Goal: Task Accomplishment & Management: Complete application form

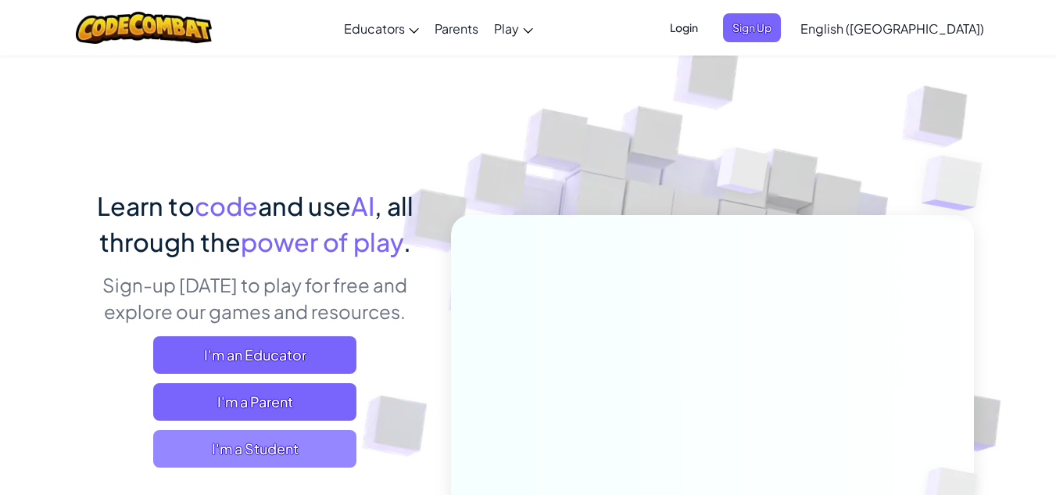
click at [216, 447] on span "I'm a Student" at bounding box center [254, 449] width 203 height 38
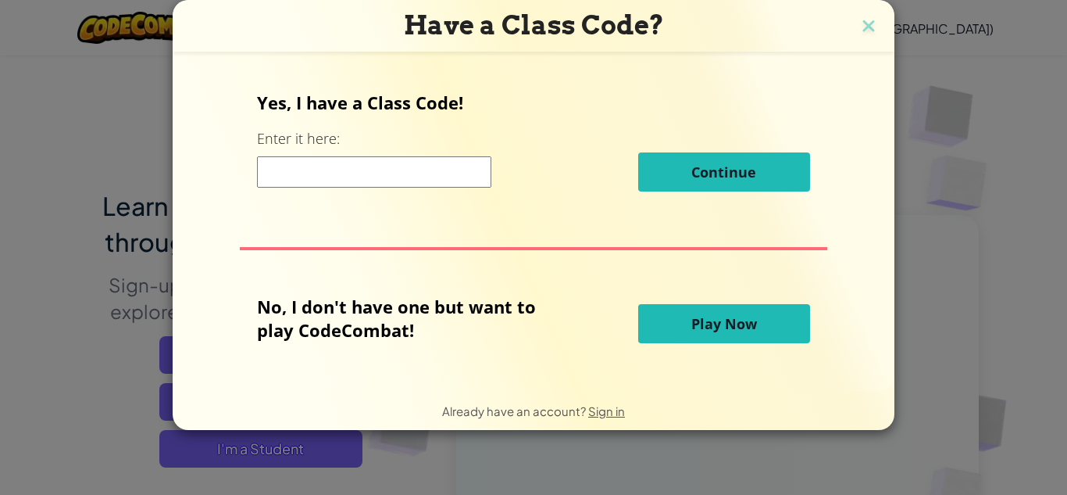
click at [317, 184] on input at bounding box center [374, 171] width 234 height 31
click at [361, 182] on div "Continue" at bounding box center [533, 171] width 552 height 39
click at [361, 182] on input at bounding box center [374, 171] width 234 height 31
type input "11"
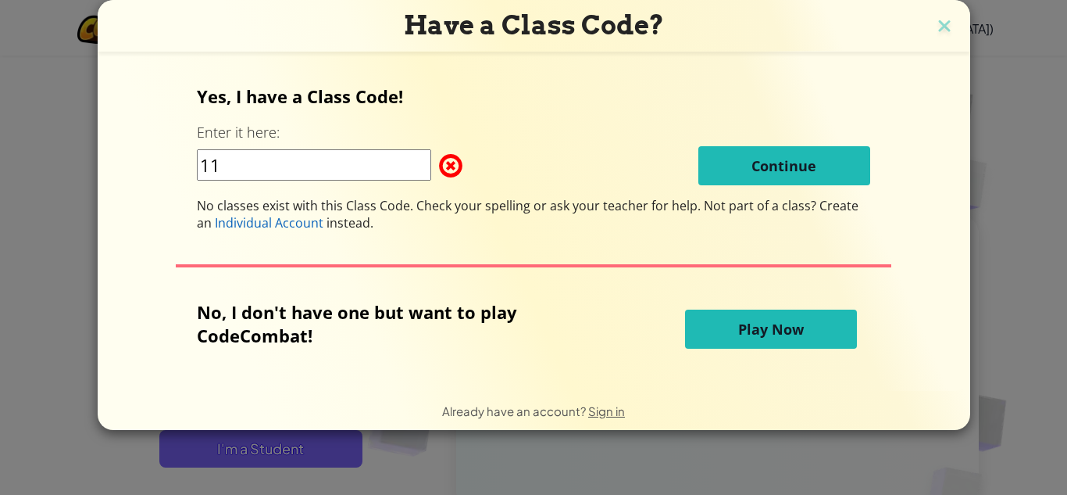
drag, startPoint x: 433, startPoint y: 171, endPoint x: 459, endPoint y: 160, distance: 28.0
click at [439, 160] on div "11" at bounding box center [318, 165] width 242 height 33
click at [439, 160] on span at bounding box center [439, 165] width 0 height 31
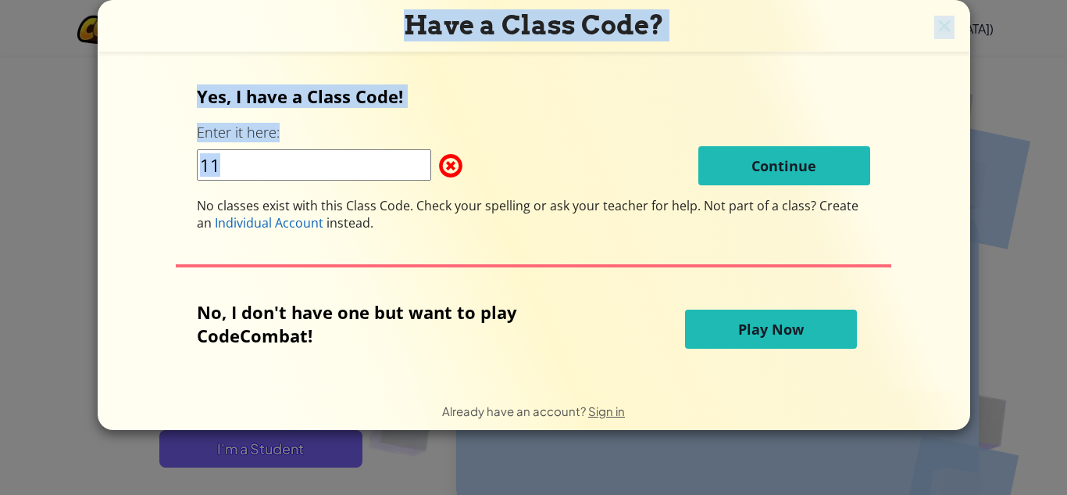
drag, startPoint x: 459, startPoint y: 160, endPoint x: 1049, endPoint y: -66, distance: 631.9
